Goal: Task Accomplishment & Management: Manage account settings

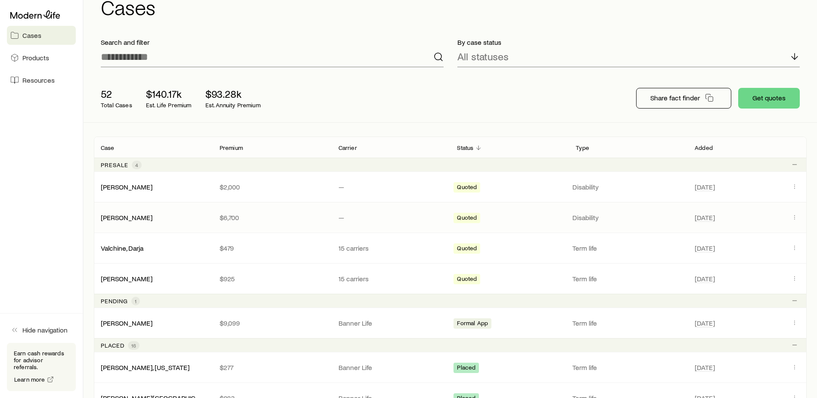
scroll to position [43, 0]
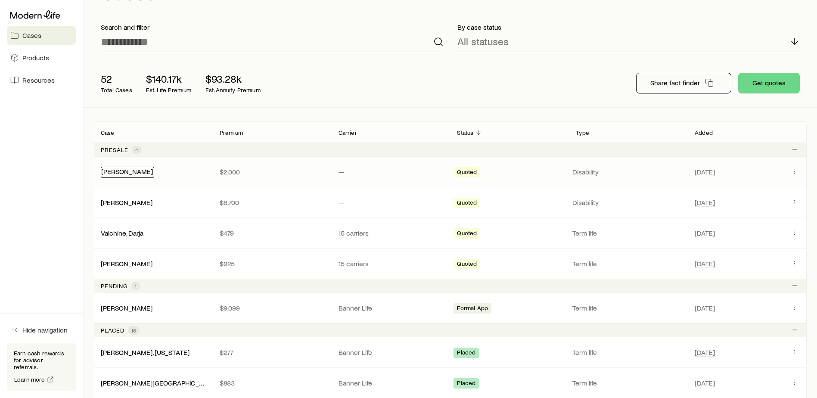
click at [132, 172] on link "[PERSON_NAME]" at bounding box center [127, 171] width 52 height 8
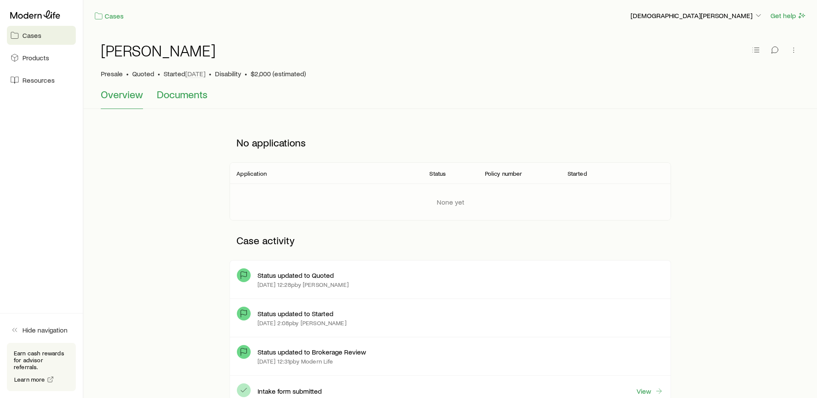
click at [191, 93] on span "Documents" at bounding box center [182, 94] width 51 height 12
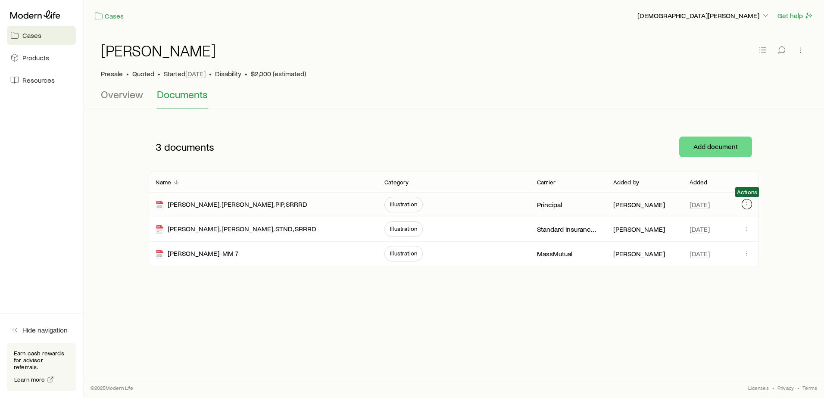
click at [747, 203] on icon "button" at bounding box center [746, 204] width 7 height 7
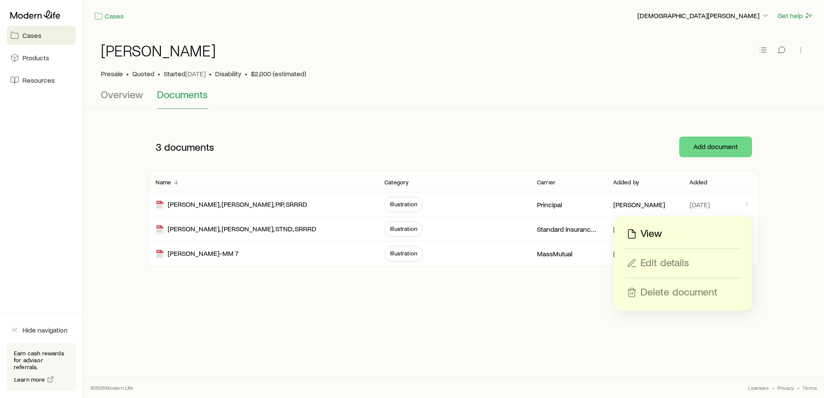
click at [667, 229] on div "View" at bounding box center [683, 234] width 116 height 14
